Goal: Transaction & Acquisition: Purchase product/service

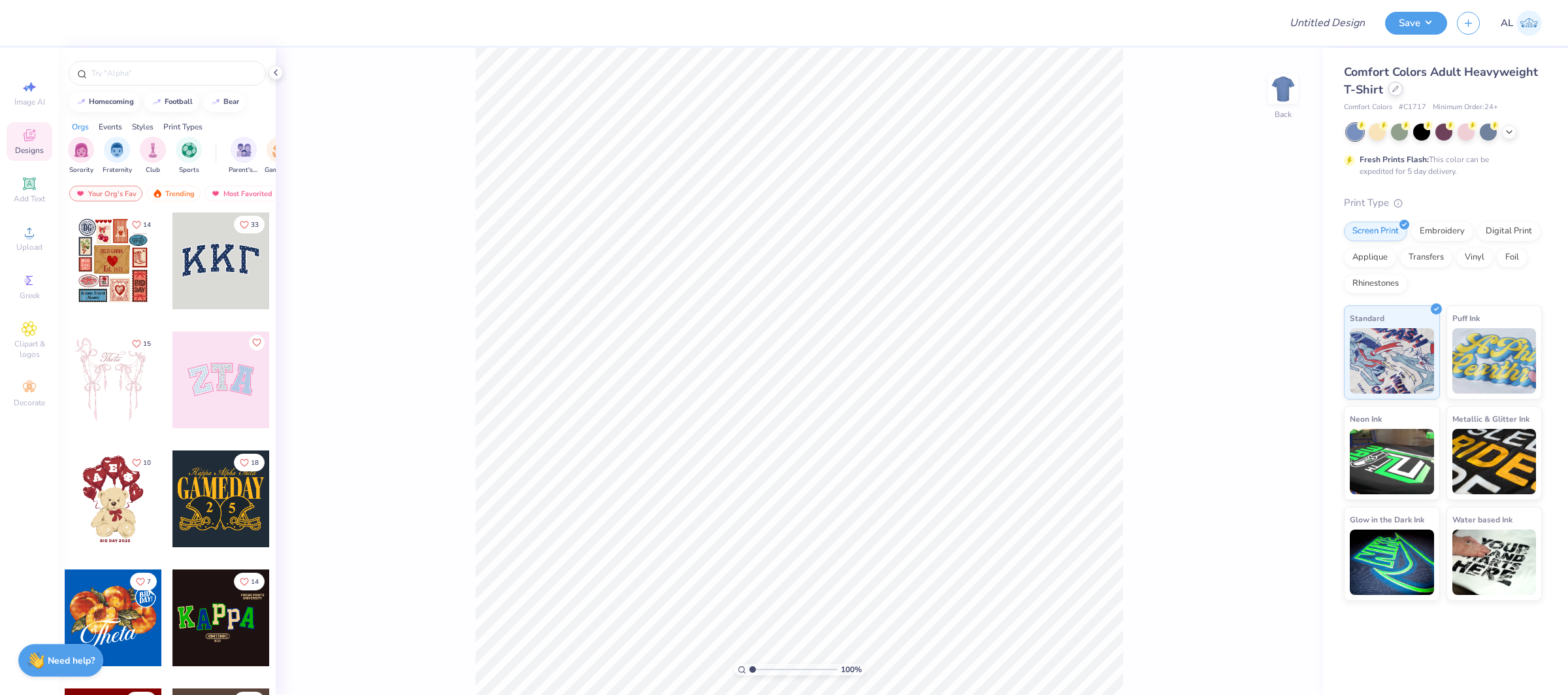
click at [1393, 90] on icon at bounding box center [1395, 88] width 6 height 6
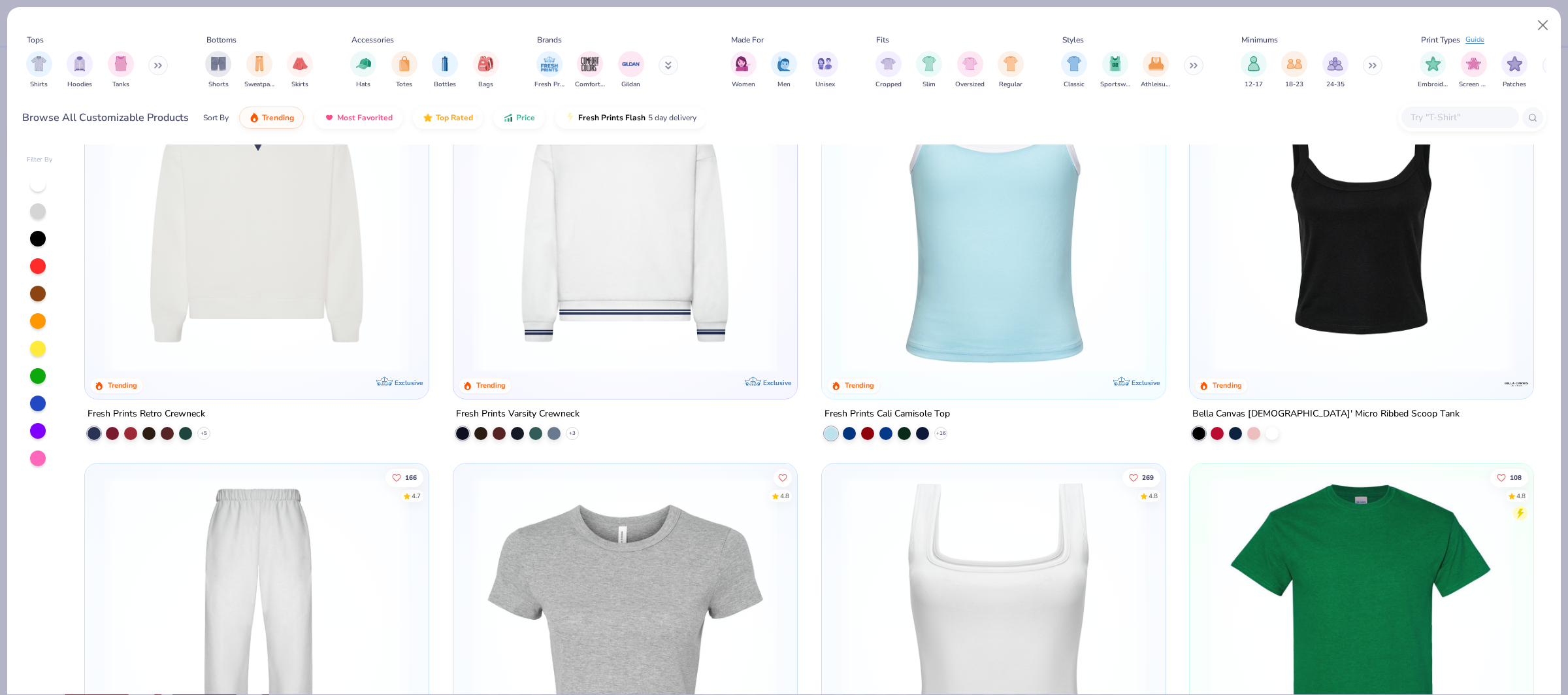
scroll to position [508, 0]
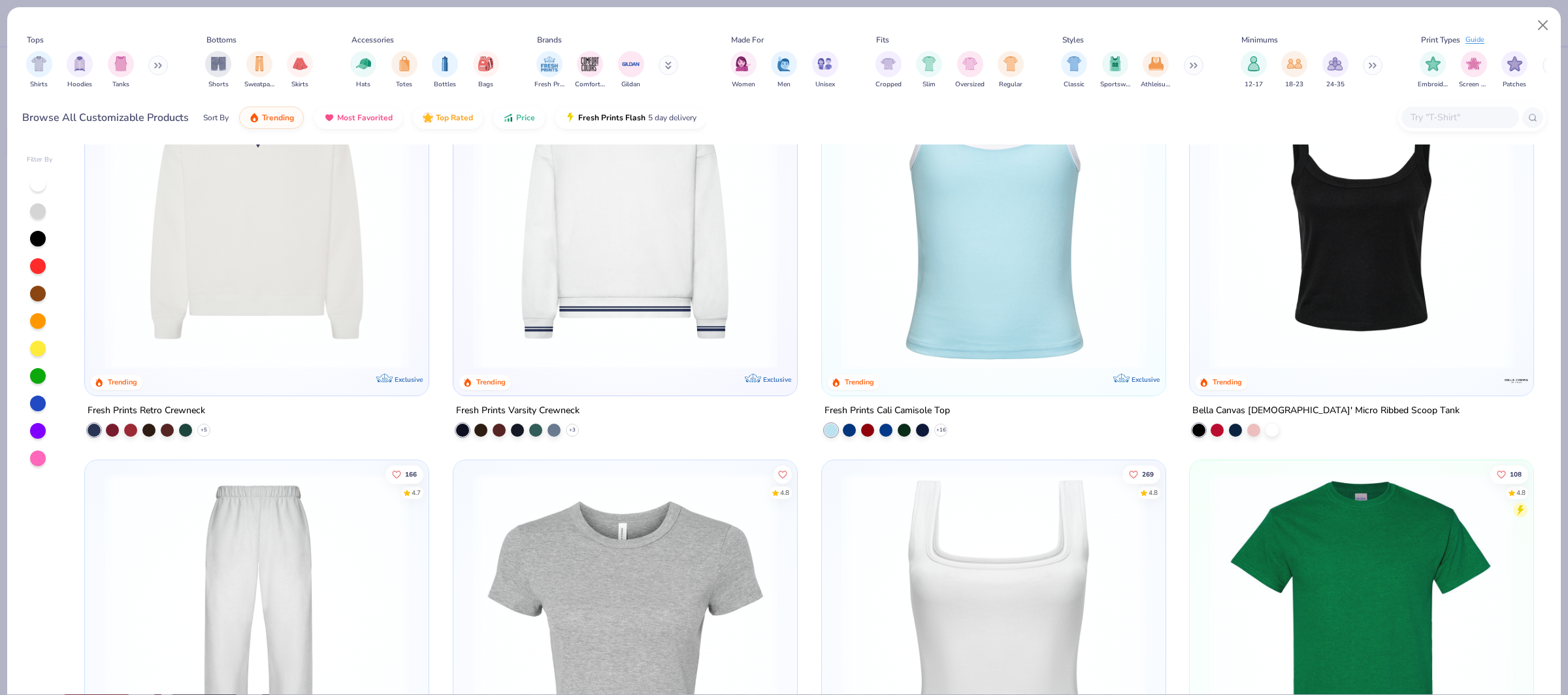
click at [667, 289] on img at bounding box center [625, 217] width 317 height 305
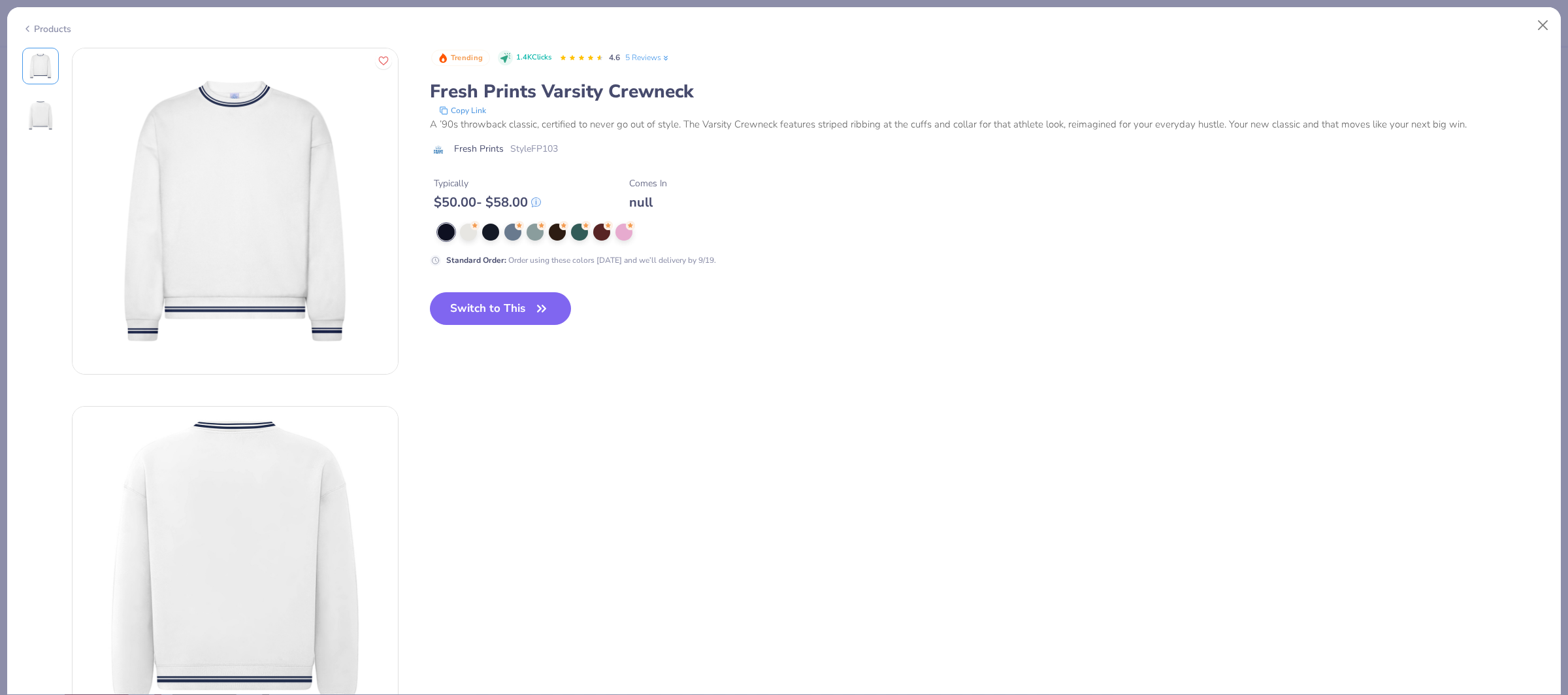
click at [62, 31] on div "Products" at bounding box center [47, 29] width 49 height 14
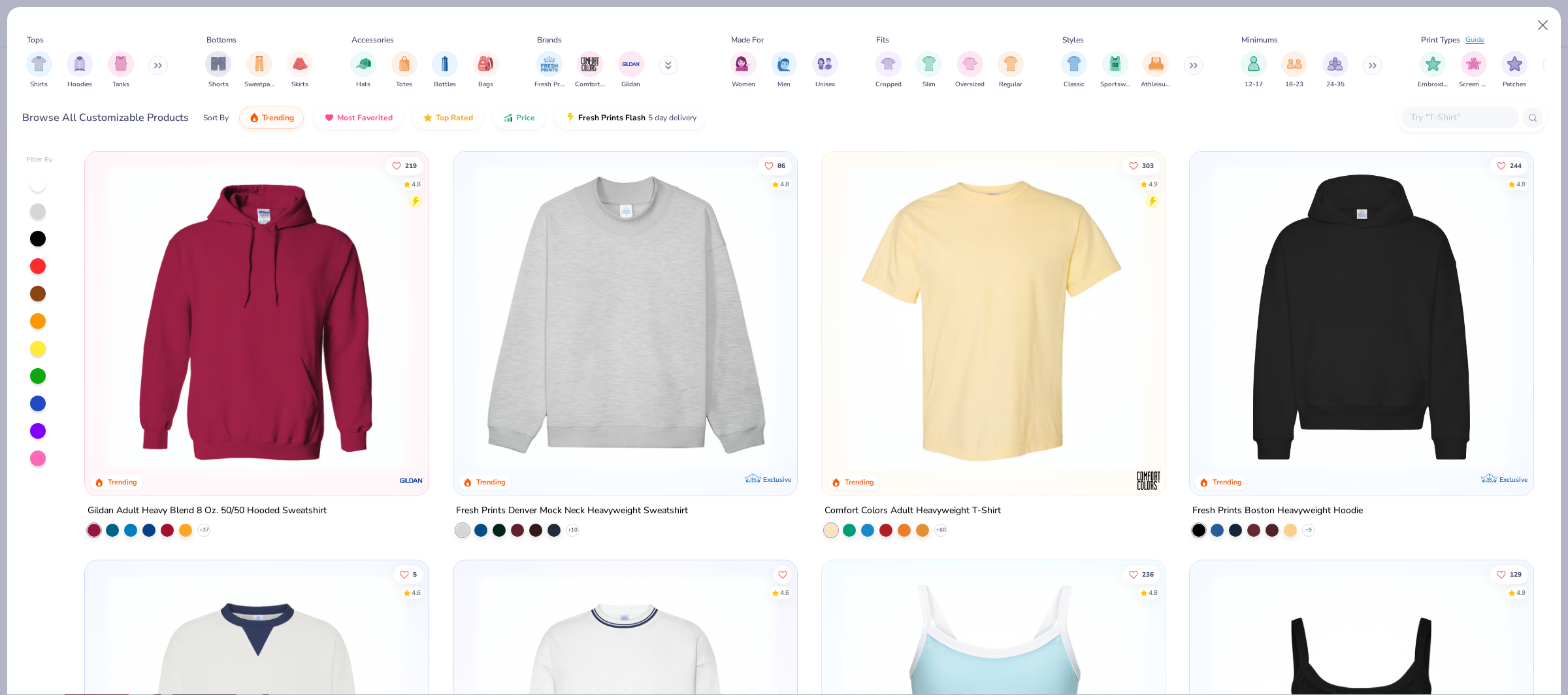
click at [585, 276] on img at bounding box center [625, 317] width 317 height 305
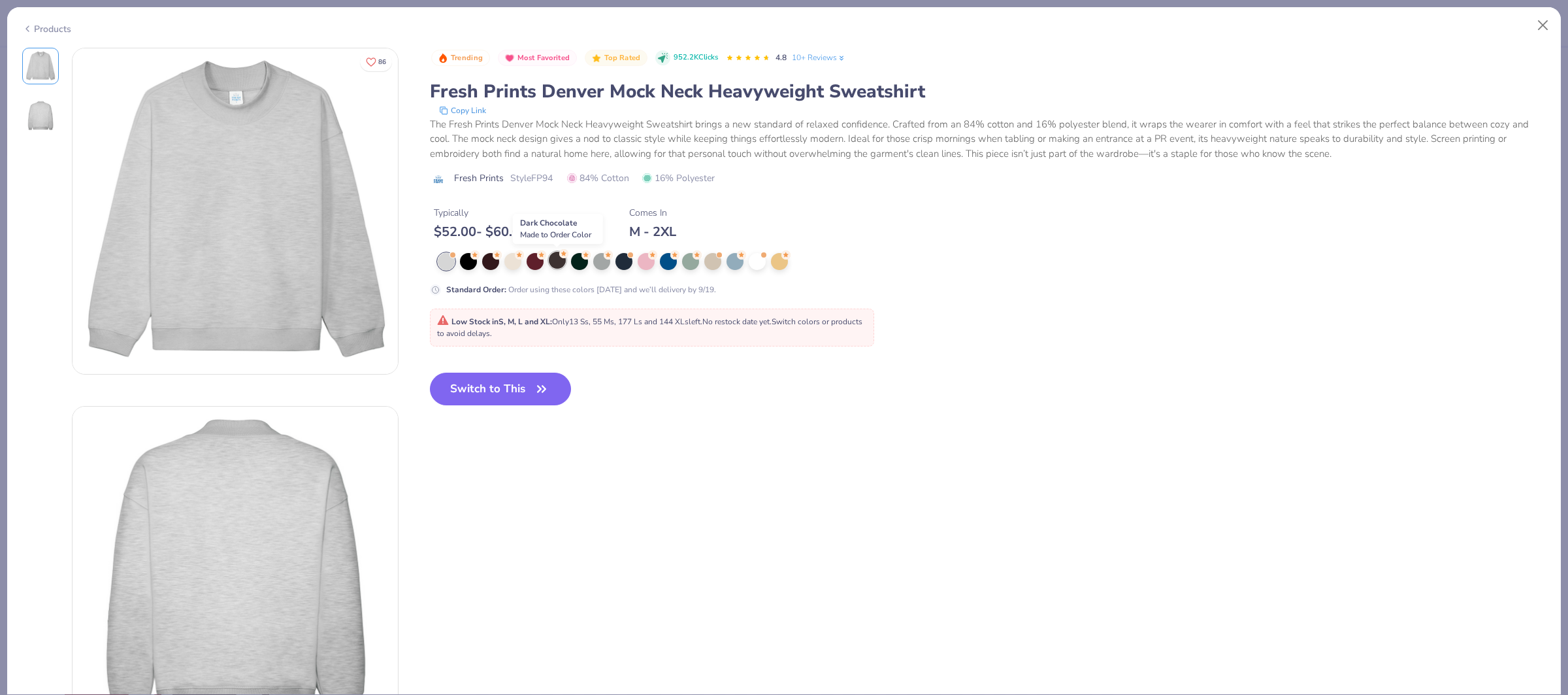
click at [554, 266] on div at bounding box center [557, 260] width 17 height 17
